Goal: Task Accomplishment & Management: Complete application form

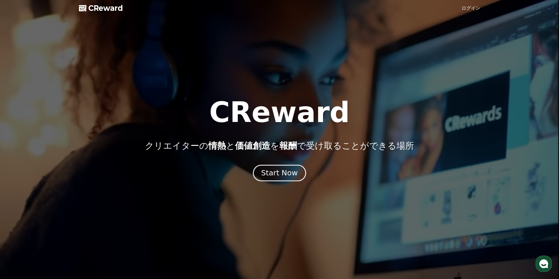
click at [264, 174] on div "Start Now" at bounding box center [279, 173] width 36 height 10
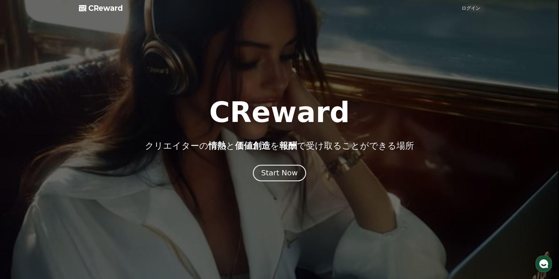
click at [273, 177] on div "Start Now" at bounding box center [279, 173] width 36 height 10
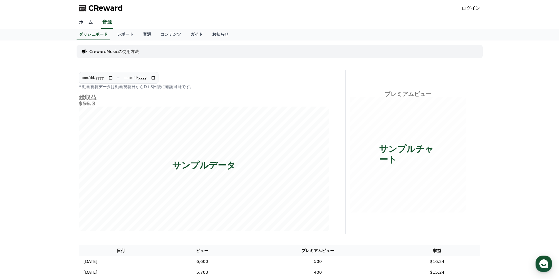
click at [83, 19] on link "ホーム" at bounding box center [85, 22] width 23 height 12
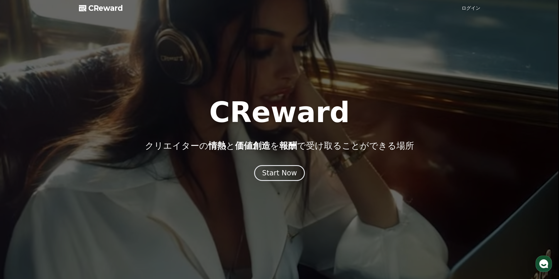
click at [469, 1] on div at bounding box center [279, 139] width 559 height 279
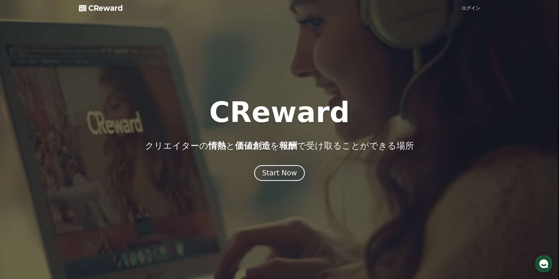
click at [469, 8] on link "ログイン" at bounding box center [470, 8] width 19 height 7
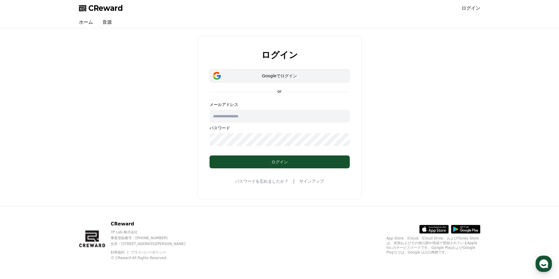
click at [282, 73] on div "Googleでログイン" at bounding box center [279, 76] width 123 height 6
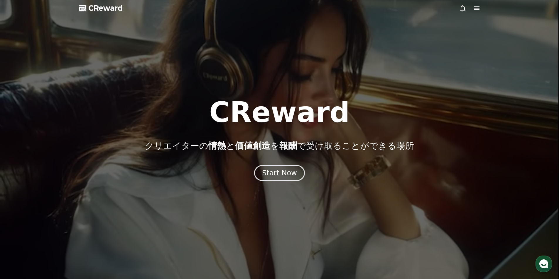
click at [473, 7] on icon at bounding box center [476, 8] width 7 height 7
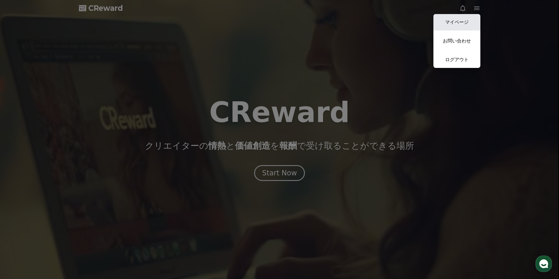
click at [446, 23] on link "マイページ" at bounding box center [456, 22] width 47 height 16
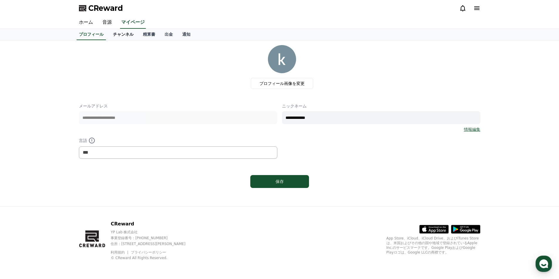
click at [116, 33] on link "チャンネル" at bounding box center [123, 34] width 30 height 11
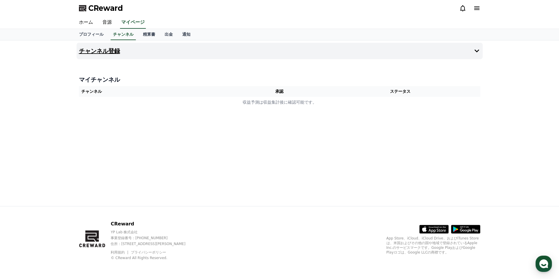
click at [104, 50] on h4 "チャンネル登録" at bounding box center [99, 51] width 41 height 6
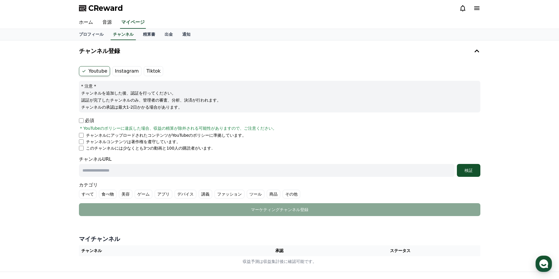
click at [147, 73] on label "Tiktok" at bounding box center [153, 71] width 19 height 10
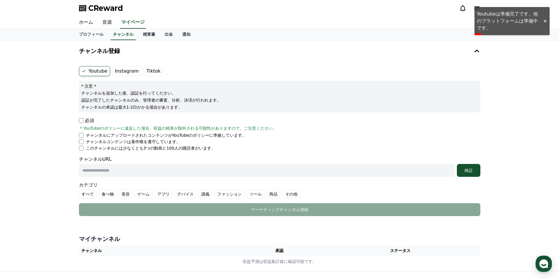
click at [95, 66] on div "Youtube Instagram Tiktok * 注意 * チャンネルを追加した後、認証を行ってください。 認証が完了したチャンネルのみ、管理者の審査、分…" at bounding box center [280, 141] width 406 height 155
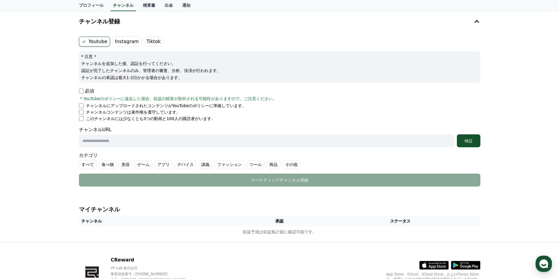
scroll to position [29, 0]
click at [82, 110] on li "チャンネルコンテンツは著作権を遵守しています。" at bounding box center [279, 113] width 401 height 6
click at [133, 141] on input "text" at bounding box center [266, 141] width 375 height 13
click at [171, 135] on div "チャンネルURL 検証" at bounding box center [279, 137] width 401 height 21
click at [162, 142] on input "text" at bounding box center [266, 141] width 375 height 13
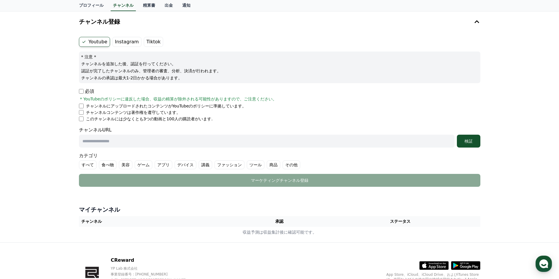
paste input "**********"
type input "**********"
click at [464, 141] on div "検証" at bounding box center [468, 141] width 19 height 6
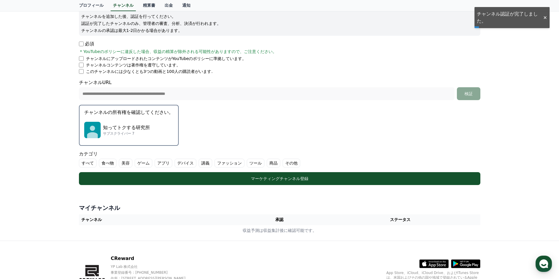
scroll to position [88, 0]
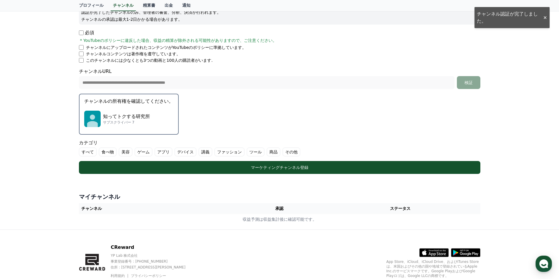
click at [108, 116] on p "知ってトクする研究所" at bounding box center [126, 116] width 47 height 7
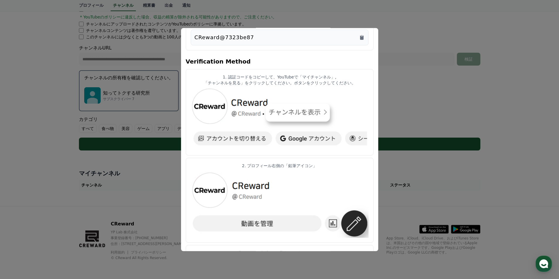
scroll to position [0, 0]
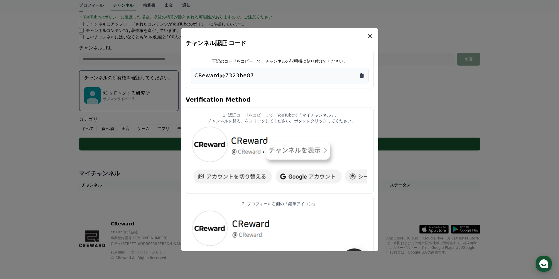
click at [361, 73] on icon "Copy to clipboard" at bounding box center [362, 75] width 6 height 6
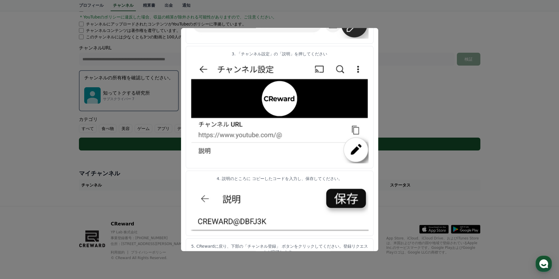
scroll to position [253, 0]
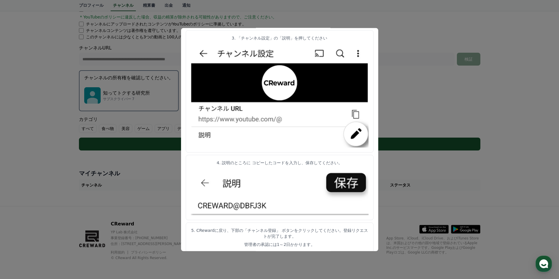
click at [440, 86] on button "close modal" at bounding box center [279, 139] width 559 height 279
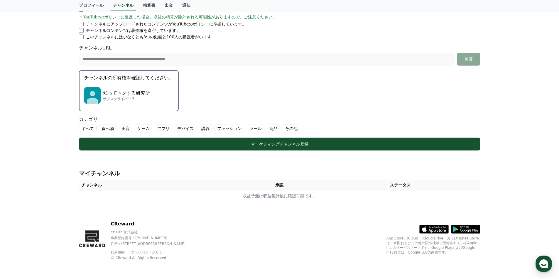
click at [86, 126] on label "すべて" at bounding box center [88, 128] width 18 height 9
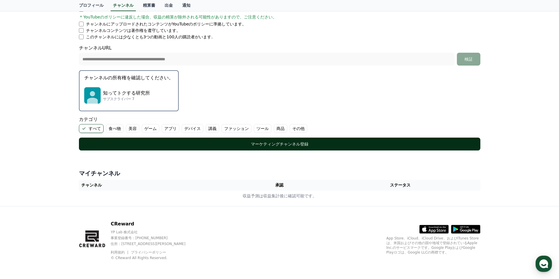
click at [204, 143] on div "マーケティングチャンネル登録" at bounding box center [280, 144] width 378 height 6
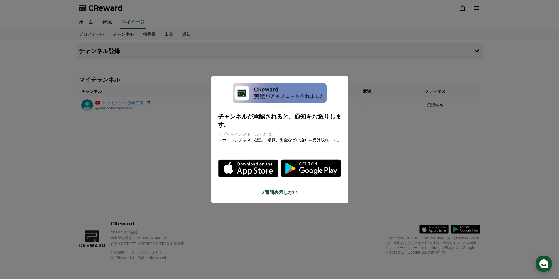
click at [255, 169] on icon "modal" at bounding box center [262, 169] width 32 height 18
click at [145, 153] on button "close modal" at bounding box center [279, 139] width 559 height 279
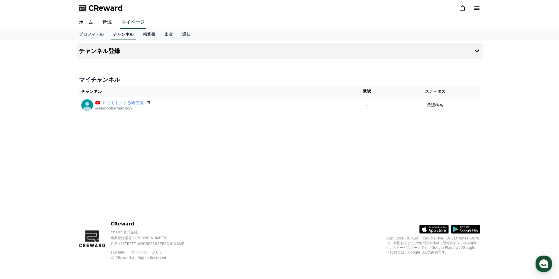
click at [117, 35] on link "チャンネル" at bounding box center [123, 34] width 25 height 11
click at [89, 21] on link "ホーム" at bounding box center [85, 22] width 23 height 12
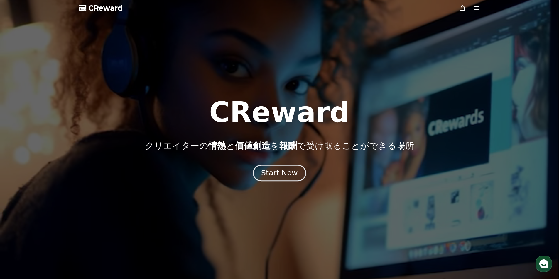
click at [284, 172] on div "Start Now" at bounding box center [279, 173] width 36 height 10
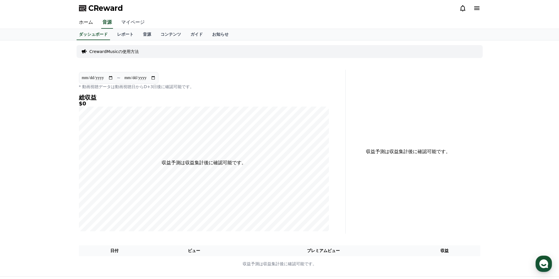
click at [132, 23] on link "マイページ" at bounding box center [132, 22] width 33 height 12
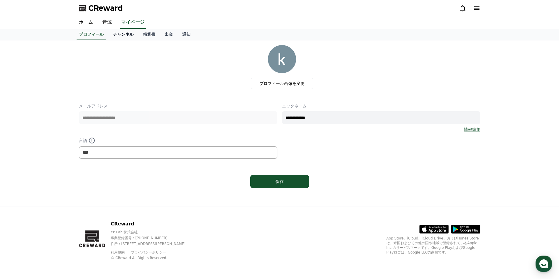
click at [121, 35] on link "チャンネル" at bounding box center [123, 34] width 30 height 11
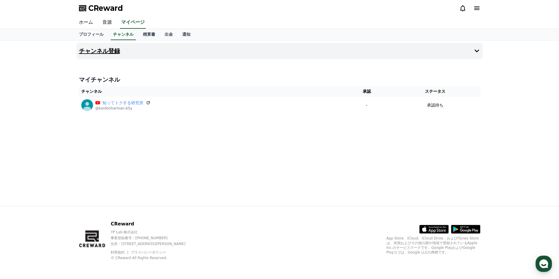
click at [196, 55] on button "チャンネル登録" at bounding box center [280, 51] width 406 height 16
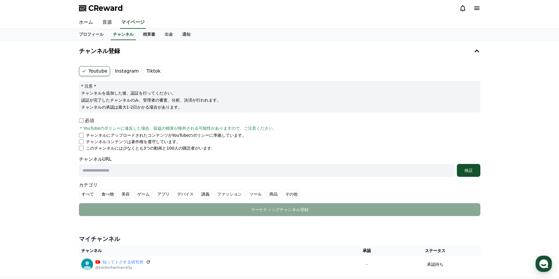
click at [149, 73] on label "Tiktok" at bounding box center [153, 71] width 19 height 10
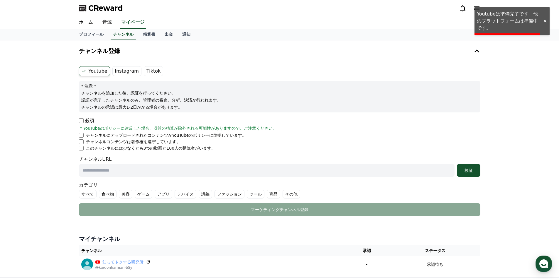
click at [149, 71] on label "Tiktok" at bounding box center [153, 71] width 19 height 10
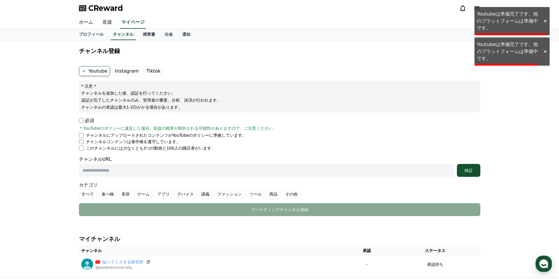
click at [149, 70] on label "Tiktok" at bounding box center [153, 71] width 19 height 10
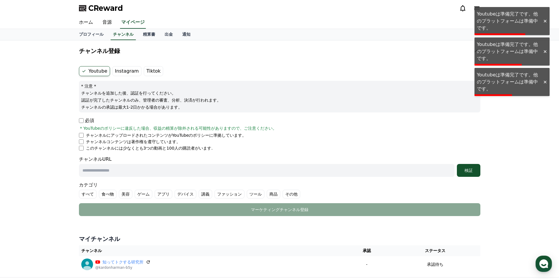
click at [84, 68] on label "Youtube" at bounding box center [94, 71] width 31 height 10
click at [86, 70] on label "Youtube" at bounding box center [94, 71] width 31 height 10
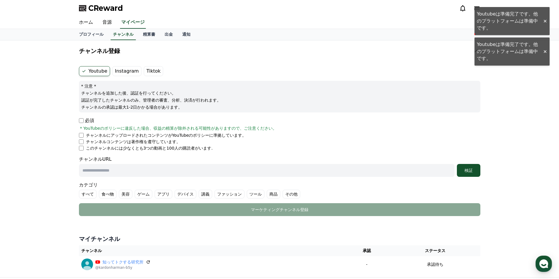
click at [121, 71] on label "Instagram" at bounding box center [126, 71] width 29 height 10
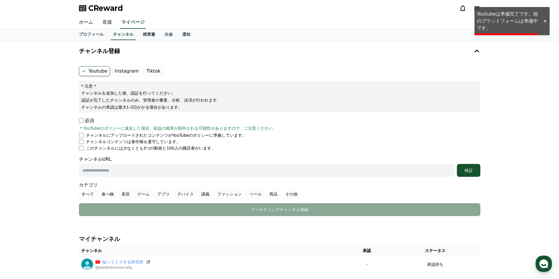
click at [157, 70] on ul "Youtube Instagram Tiktok" at bounding box center [279, 71] width 401 height 10
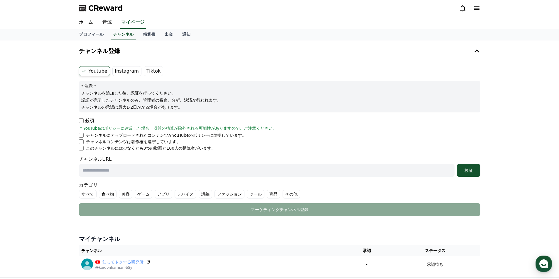
click at [101, 6] on span "CReward" at bounding box center [105, 8] width 35 height 9
